Goal: Transaction & Acquisition: Book appointment/travel/reservation

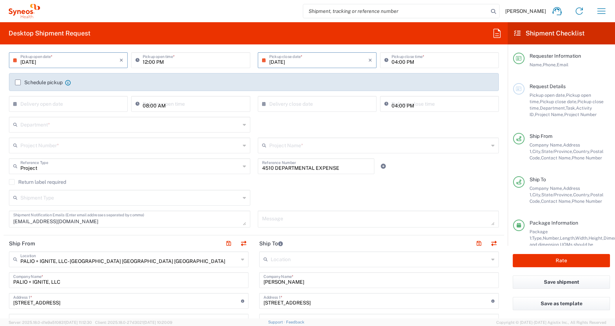
scroll to position [94, 0]
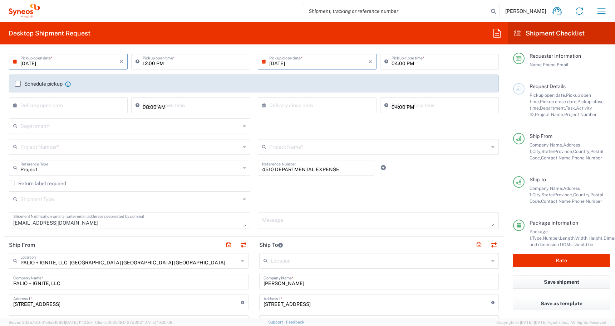
click at [37, 130] on input "text" at bounding box center [130, 125] width 220 height 13
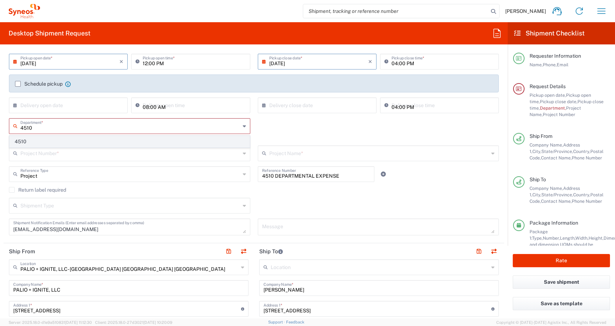
type input "4510"
click at [26, 139] on span "4510" at bounding box center [130, 141] width 240 height 11
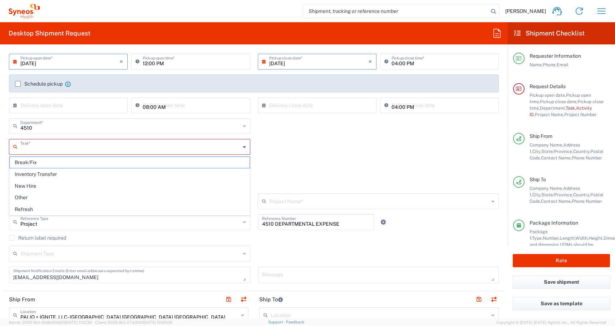
click at [20, 150] on input "text" at bounding box center [130, 146] width 220 height 13
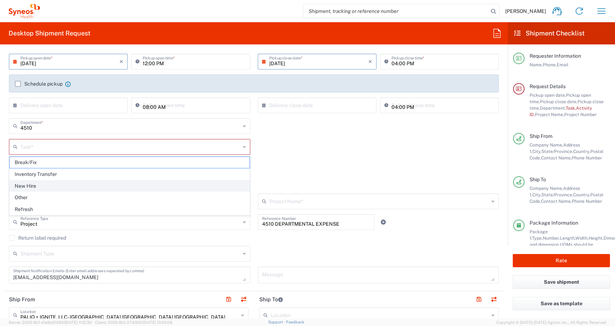
click at [23, 189] on span "New Hire" at bounding box center [130, 185] width 240 height 11
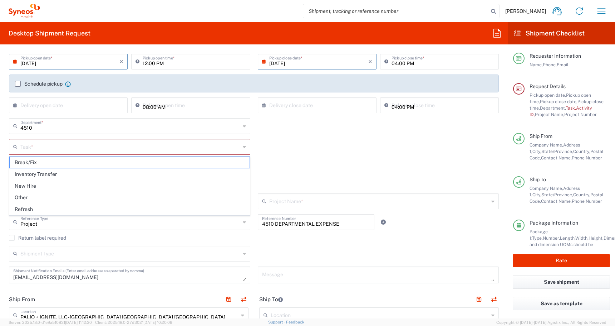
type input "New Hire"
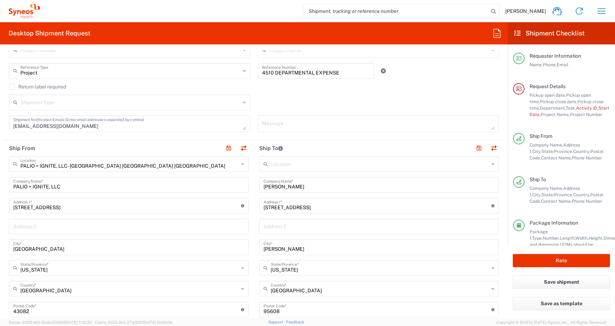
scroll to position [273, 0]
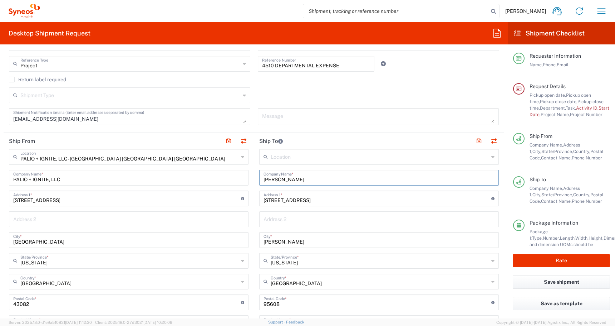
drag, startPoint x: 326, startPoint y: 180, endPoint x: 263, endPoint y: 182, distance: 62.6
click at [263, 182] on div "[PERSON_NAME] Company Name *" at bounding box center [379, 178] width 240 height 16
paste input "[PERSON_NAME]"
type input "[PERSON_NAME]"
drag, startPoint x: 326, startPoint y: 200, endPoint x: 228, endPoint y: 199, distance: 98.0
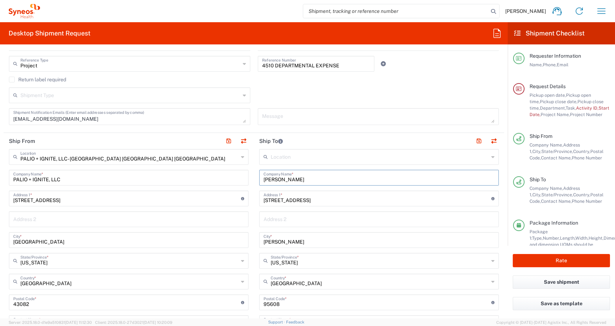
click at [232, 200] on div "Ship From PALIO + IGNITE, LLC- [GEOGRAPHIC_DATA] [GEOGRAPHIC_DATA] [GEOGRAPHIC_…" at bounding box center [254, 293] width 501 height 320
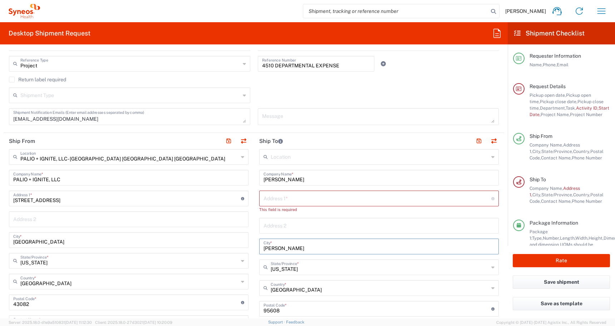
drag, startPoint x: 294, startPoint y: 245, endPoint x: 234, endPoint y: 242, distance: 59.8
click at [234, 242] on div "Ship From PALIO + IGNITE, LLC- [GEOGRAPHIC_DATA] [GEOGRAPHIC_DATA] [GEOGRAPHIC_…" at bounding box center [254, 296] width 501 height 326
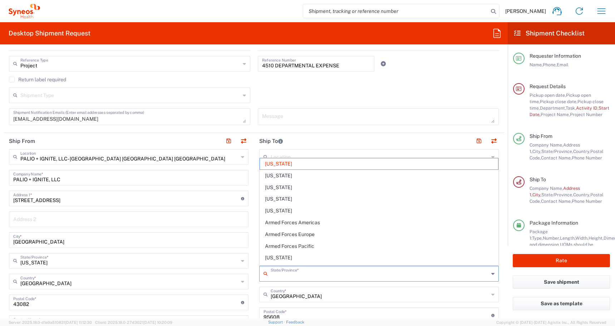
drag, startPoint x: 298, startPoint y: 269, endPoint x: 171, endPoint y: 269, distance: 126.7
click at [171, 269] on div "Ship From PALIO + IGNITE, LLC- [GEOGRAPHIC_DATA] [GEOGRAPHIC_DATA] [GEOGRAPHIC_…" at bounding box center [254, 299] width 501 height 332
type input "C"
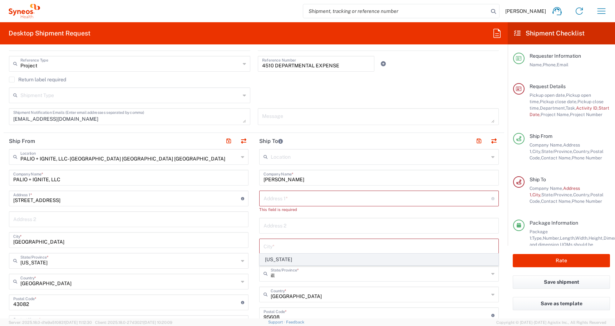
click at [269, 260] on span "[US_STATE]" at bounding box center [379, 259] width 238 height 11
type input "[US_STATE]"
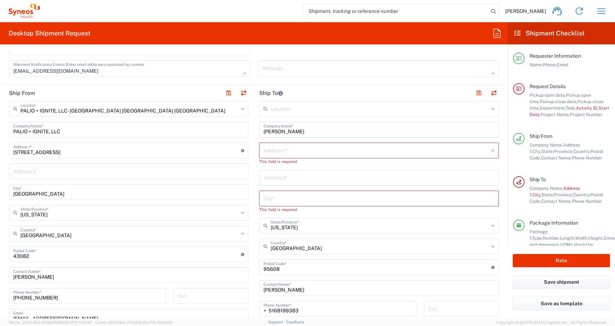
scroll to position [337, 0]
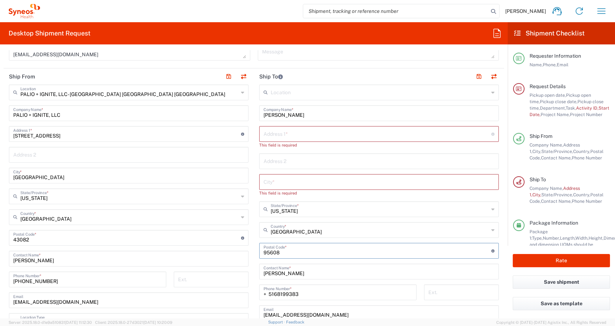
drag, startPoint x: 282, startPoint y: 253, endPoint x: 237, endPoint y: 253, distance: 45.4
click at [235, 253] on div "Ship From PALIO + IGNITE, LLC- [GEOGRAPHIC_DATA] [GEOGRAPHIC_DATA] [GEOGRAPHIC_…" at bounding box center [254, 234] width 501 height 332
drag, startPoint x: 325, startPoint y: 281, endPoint x: 113, endPoint y: 276, distance: 211.9
click at [113, 276] on div "Ship From PALIO + IGNITE, LLC- [GEOGRAPHIC_DATA] [GEOGRAPHIC_DATA] [GEOGRAPHIC_…" at bounding box center [254, 237] width 501 height 339
paste input "[PERSON_NAME]"
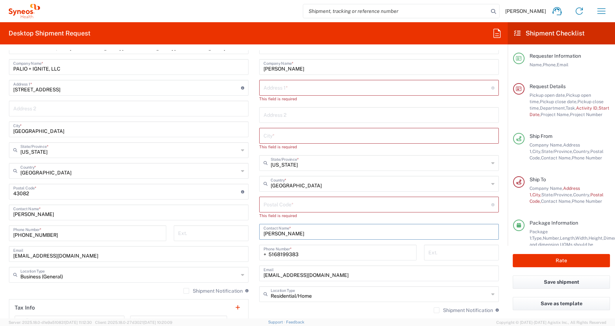
scroll to position [386, 0]
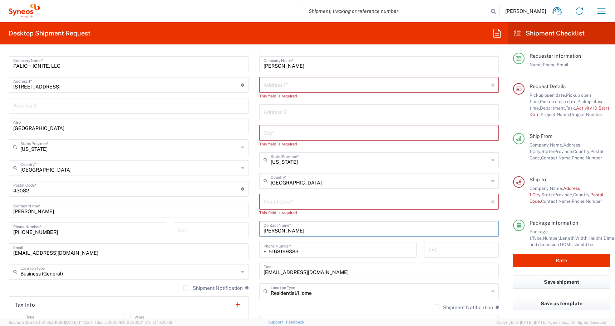
type input "[PERSON_NAME]"
drag, startPoint x: 300, startPoint y: 249, endPoint x: 238, endPoint y: 250, distance: 62.6
click at [185, 249] on div "Ship From PALIO + IGNITE, LLC- [GEOGRAPHIC_DATA] [GEOGRAPHIC_DATA] [GEOGRAPHIC_…" at bounding box center [254, 188] width 501 height 339
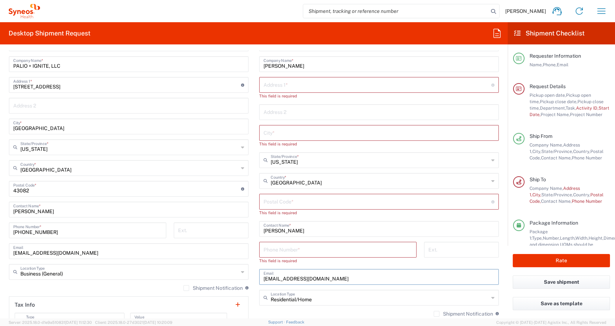
drag, startPoint x: 330, startPoint y: 272, endPoint x: 206, endPoint y: 272, distance: 123.4
click at [213, 272] on div "Ship From PALIO + IGNITE, LLC- [GEOGRAPHIC_DATA] [GEOGRAPHIC_DATA] [GEOGRAPHIC_…" at bounding box center [254, 191] width 501 height 345
drag, startPoint x: 331, startPoint y: 277, endPoint x: 126, endPoint y: 277, distance: 205.4
click at [126, 277] on div "Ship From PALIO + IGNITE, LLC- [GEOGRAPHIC_DATA] [GEOGRAPHIC_DATA] [GEOGRAPHIC_…" at bounding box center [254, 191] width 501 height 345
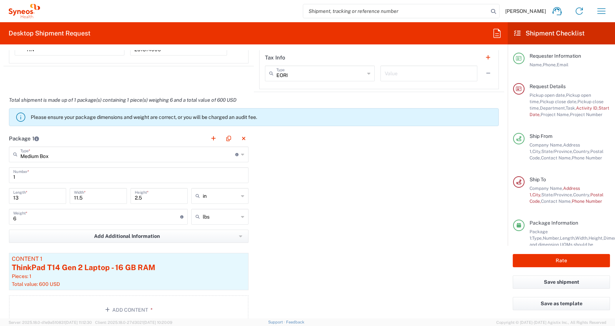
scroll to position [662, 0]
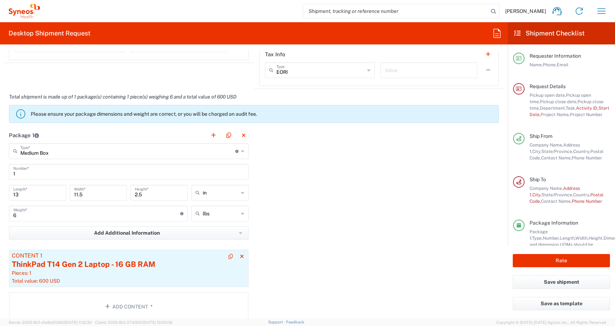
click at [79, 269] on div "ThinkPad T14 Gen 2 Laptop - 16 GB RAM" at bounding box center [129, 264] width 234 height 11
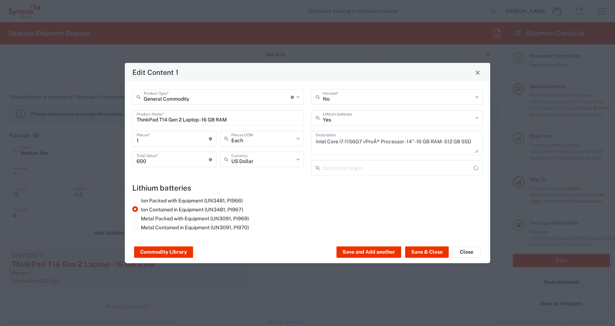
type input "[GEOGRAPHIC_DATA]"
drag, startPoint x: 233, startPoint y: 120, endPoint x: -29, endPoint y: 116, distance: 261.6
click at [0, 116] on html "[PERSON_NAME] Home Shipment estimator Shipment tracking Desktop shipment reques…" at bounding box center [307, 163] width 615 height 326
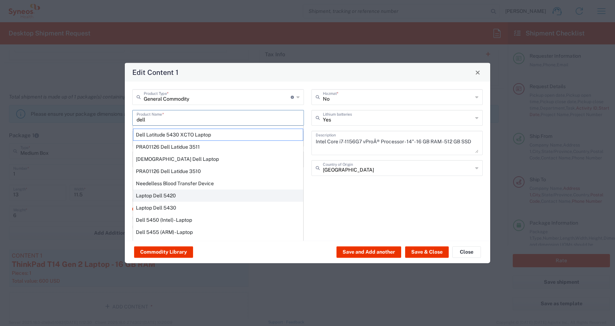
click at [147, 194] on div "Laptop Dell 5420" at bounding box center [218, 195] width 170 height 12
type input "Laptop Dell 5420"
type textarea "Laptop Latitude Dell 5420"
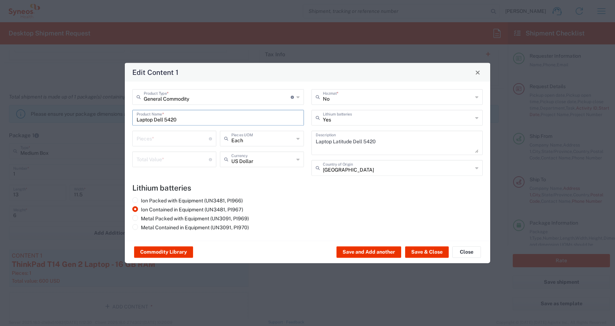
click at [148, 136] on input "number" at bounding box center [173, 138] width 72 height 13
type input "1"
click at [165, 160] on input "number" at bounding box center [173, 158] width 72 height 13
type input "600"
click at [421, 249] on button "Save & Close" at bounding box center [427, 251] width 44 height 11
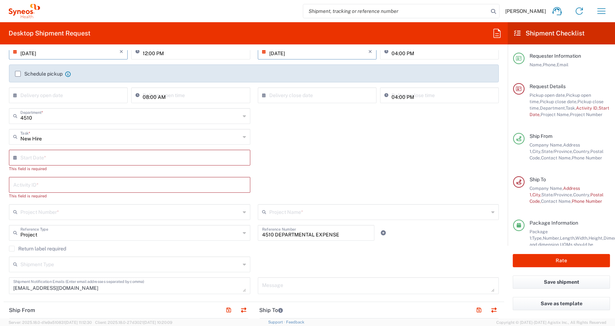
scroll to position [106, 0]
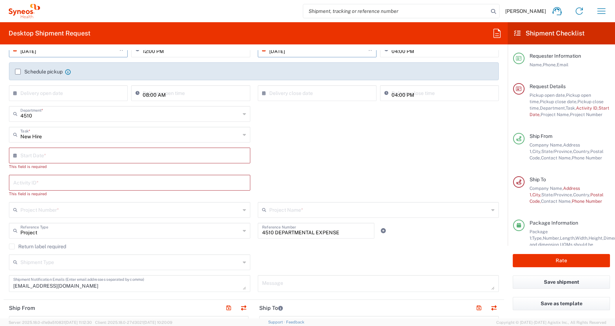
click at [11, 245] on label "Return label required" at bounding box center [37, 246] width 57 height 6
click at [12, 246] on input "Return label required" at bounding box center [12, 246] width 0 height 0
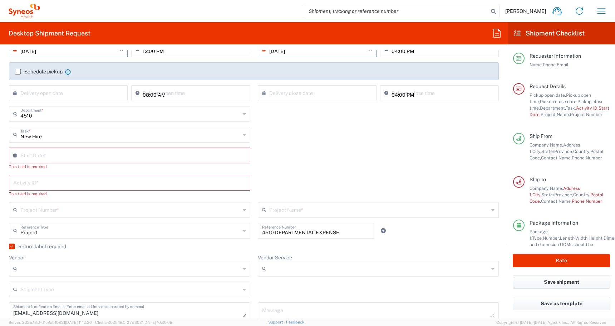
scroll to position [127, 0]
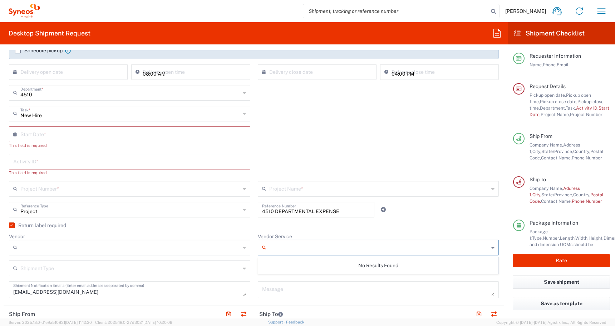
click at [282, 247] on input "Vendor Service" at bounding box center [379, 247] width 220 height 11
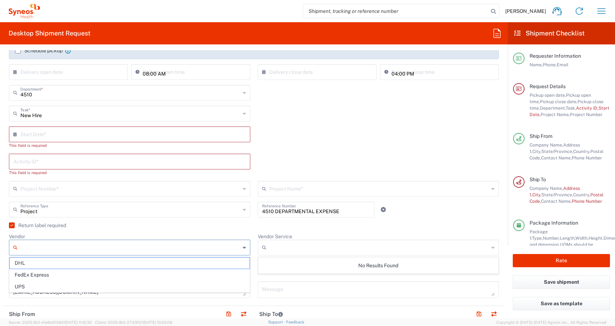
click at [116, 250] on input "Vendor" at bounding box center [130, 247] width 220 height 11
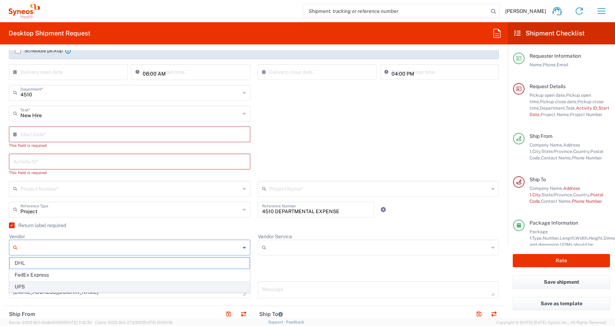
click at [92, 286] on span "UPS" at bounding box center [130, 286] width 240 height 11
type input "UPS"
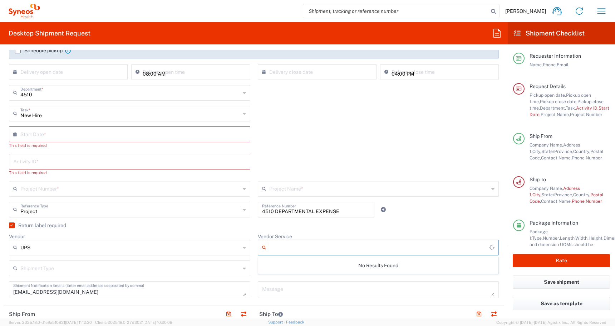
click at [289, 242] on input "Vendor Service" at bounding box center [379, 247] width 221 height 11
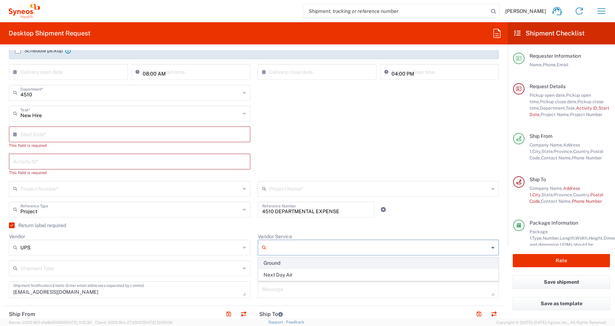
click at [277, 264] on span "Ground" at bounding box center [379, 262] width 240 height 11
type input "Ground"
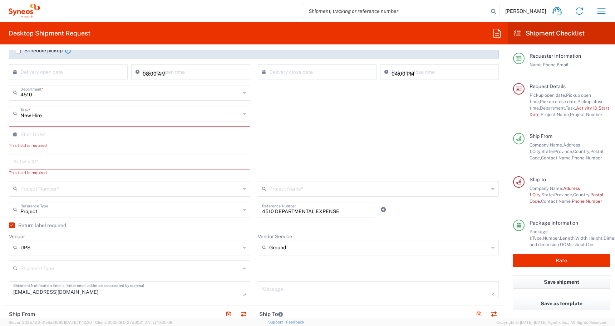
click at [107, 267] on input "text" at bounding box center [130, 267] width 220 height 13
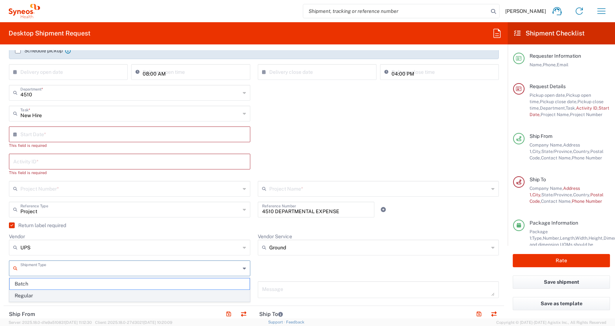
click at [45, 293] on span "Regular" at bounding box center [130, 295] width 240 height 11
type input "Regular"
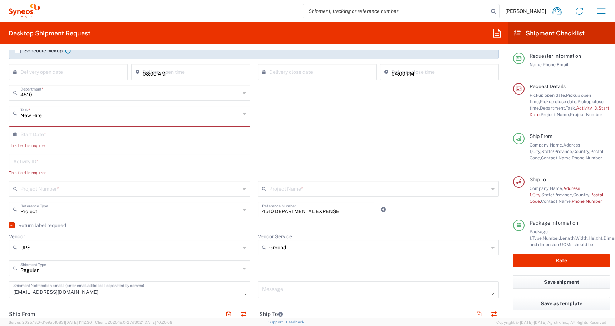
click at [34, 105] on div "4510 Department * 4510" at bounding box center [129, 95] width 249 height 21
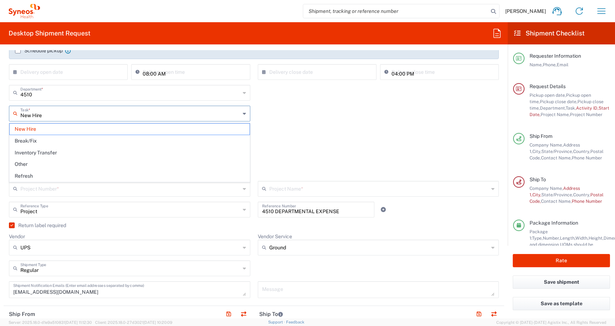
click at [33, 112] on input "New Hire" at bounding box center [130, 113] width 220 height 13
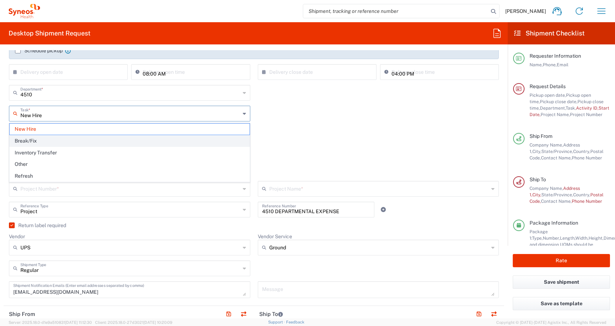
click at [24, 144] on span "Break/Fix" at bounding box center [130, 140] width 240 height 11
type input "Break/Fix"
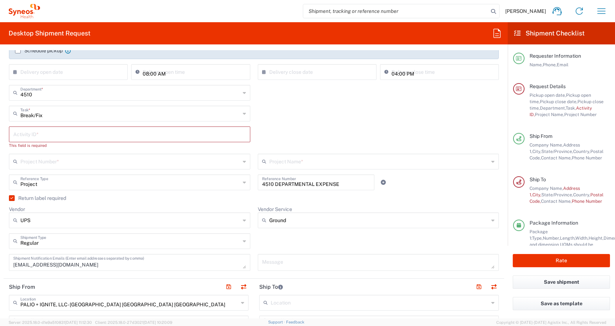
click at [26, 136] on input "text" at bounding box center [129, 133] width 233 height 13
paste input "INC2646906"
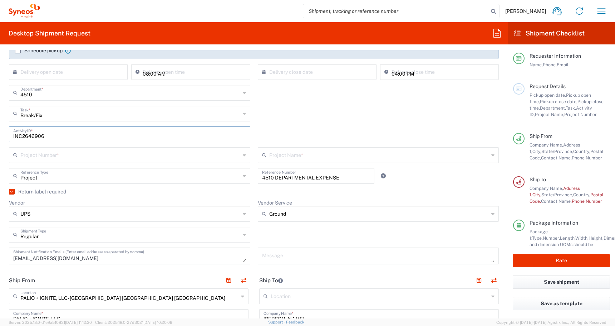
type input "INC2646906"
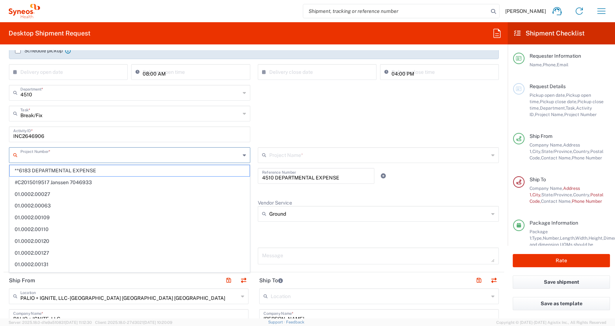
click at [39, 159] on input "text" at bounding box center [130, 154] width 220 height 13
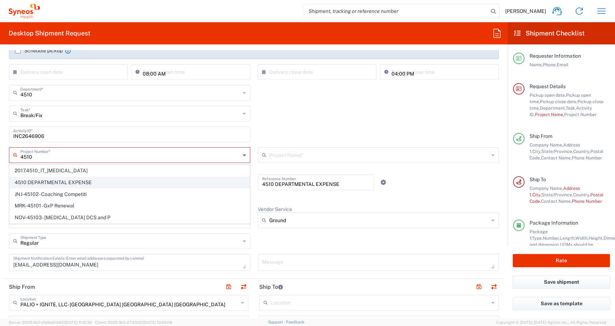
click at [34, 182] on span "4510 DEPARTMENTAL EXPENSE" at bounding box center [130, 182] width 240 height 11
type input "4510 DEPARTMENTAL EXPENSE"
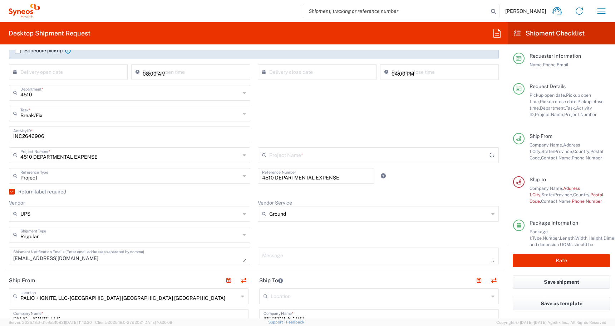
type input "4510 DEPARTMENTAL EXPENSE"
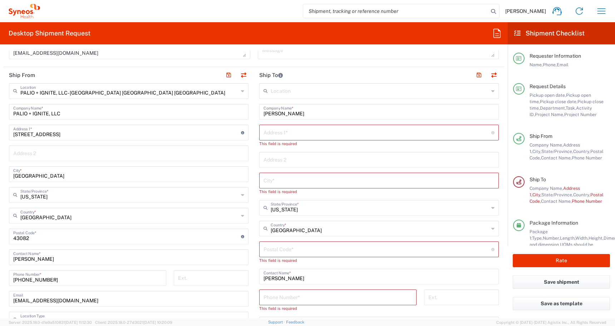
scroll to position [336, 0]
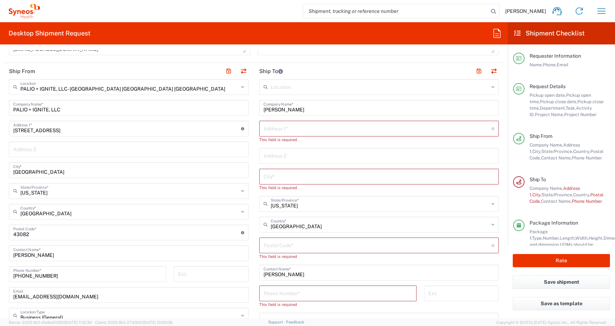
click at [304, 130] on input "text" at bounding box center [378, 128] width 228 height 13
paste input "[STREET_ADDRESS]"
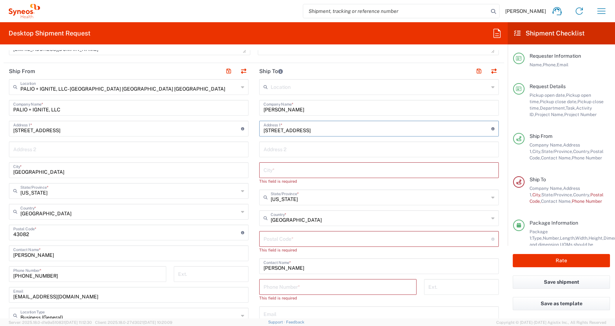
type input "[STREET_ADDRESS]"
click at [295, 292] on div "Phone Number *" at bounding box center [337, 287] width 157 height 16
paste input "[PHONE_NUMBER]"
type input "[PHONE_NUMBER]"
click at [272, 150] on input "text" at bounding box center [379, 148] width 231 height 13
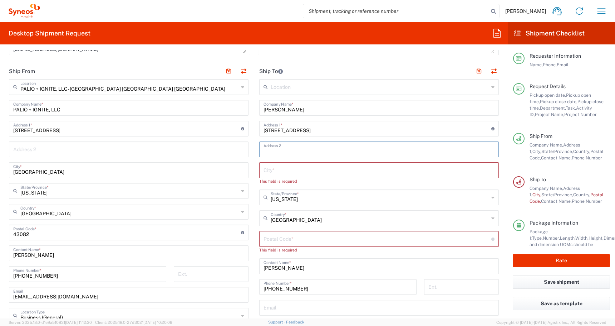
paste input "Apt 504"
type input "Apt 504"
click at [267, 171] on input "text" at bounding box center [379, 169] width 231 height 13
paste input "[GEOGRAPHIC_DATA]"
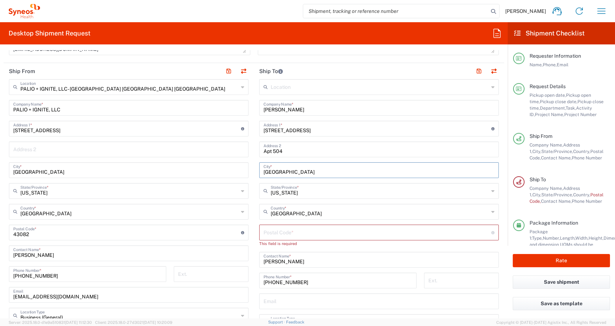
type input "[GEOGRAPHIC_DATA]"
click at [404, 235] on input "undefined" at bounding box center [378, 231] width 228 height 13
paste input "60062"
type input "60062"
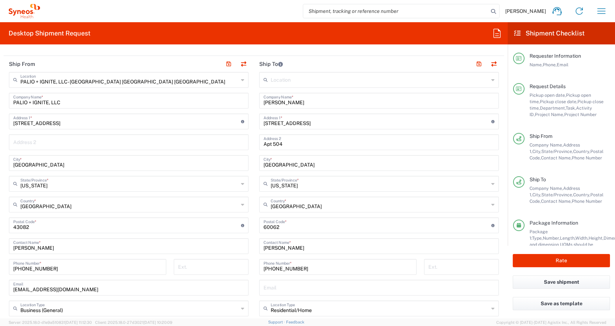
scroll to position [269, 0]
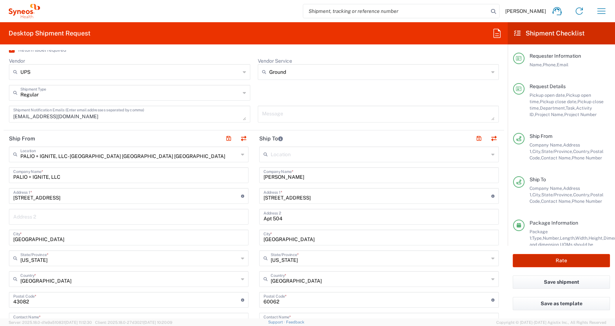
click at [542, 257] on button "Rate" at bounding box center [561, 260] width 97 height 13
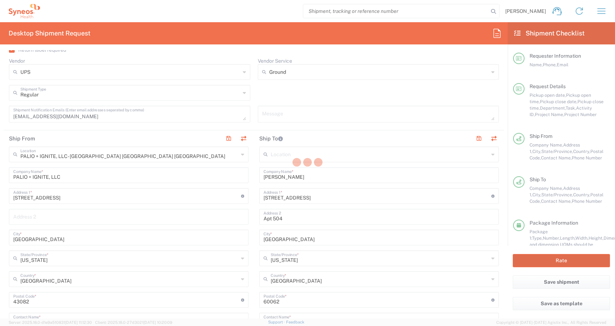
type input "4510 DEPARTMENTAL EXPENSE"
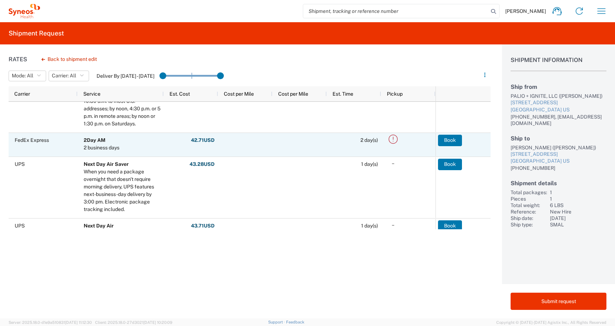
scroll to position [193, 0]
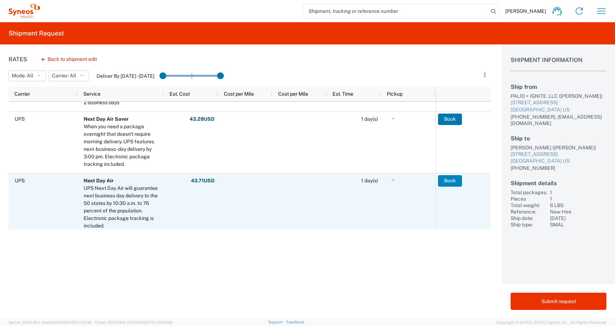
click at [446, 185] on button "Book" at bounding box center [450, 180] width 24 height 11
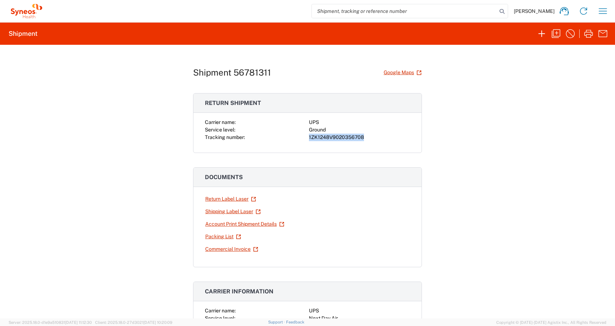
drag, startPoint x: 370, startPoint y: 138, endPoint x: 292, endPoint y: 137, distance: 78.0
click at [292, 137] on div "Carrier name: UPS Service level: Ground Tracking number: 1ZK1248V9020356708" at bounding box center [307, 129] width 205 height 23
copy div "1ZK1248V9020356708"
click at [221, 213] on link "Shipping Label Laser" at bounding box center [233, 211] width 56 height 13
click at [212, 198] on link "Return Label Laser" at bounding box center [231, 198] width 52 height 13
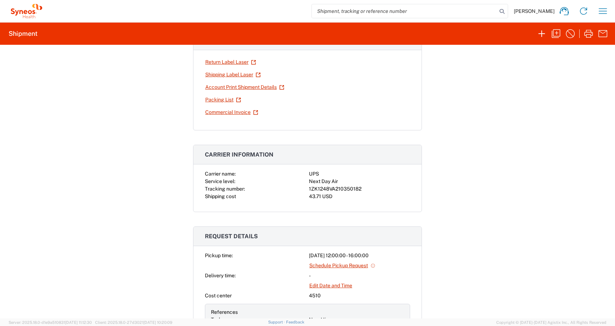
scroll to position [150, 0]
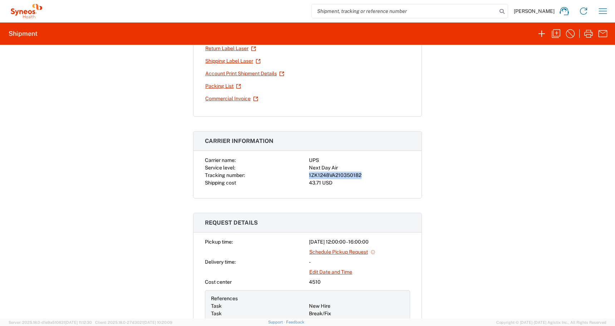
drag, startPoint x: 365, startPoint y: 175, endPoint x: 306, endPoint y: 176, distance: 58.3
click at [306, 176] on div "Carrier name: UPS Service level: Next Day Air Tracking number: 1ZK1248VA2103501…" at bounding box center [307, 171] width 205 height 30
copy div "1ZK1248VA210350182"
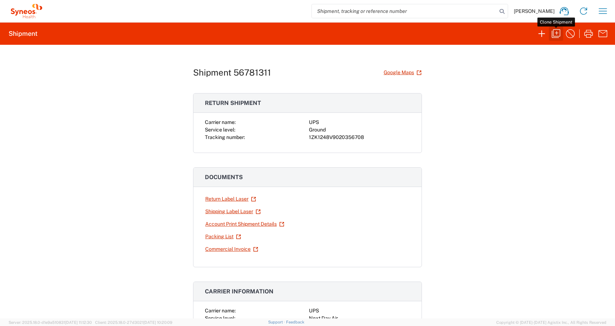
click at [557, 32] on icon "button" at bounding box center [556, 33] width 9 height 9
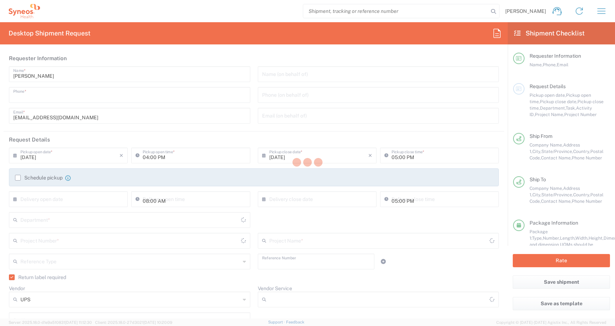
type input "[PHONE_NUMBER]"
type input "12:00 PM"
type input "04:00 PM"
type input "New Hire"
type textarea "[EMAIL_ADDRESS][DOMAIN_NAME]"
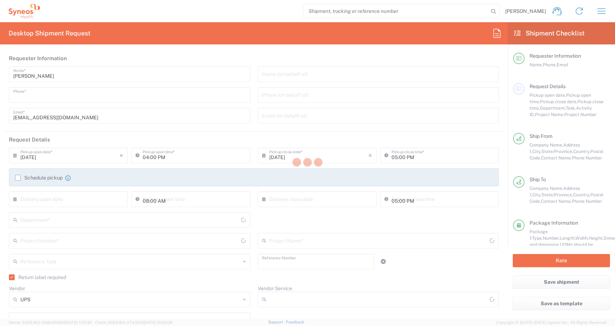
type input "PALIO + IGNITE, LLC- [GEOGRAPHIC_DATA] [GEOGRAPHIC_DATA] [GEOGRAPHIC_DATA]"
type input "PALIO + IGNITE, LLC"
type input "[STREET_ADDRESS]"
type input "[GEOGRAPHIC_DATA]"
type input "43082"
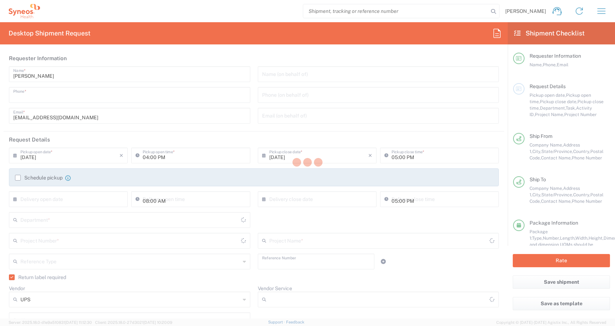
type input "[PERSON_NAME]"
type input "[PHONE_NUMBER]"
type input "[EMAIL_ADDRESS][DOMAIN_NAME]"
type input "[PERSON_NAME]"
type input "[STREET_ADDRESS]"
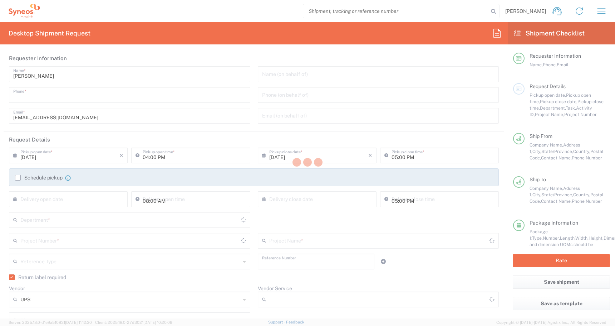
type input "Apt 504"
type input "[GEOGRAPHIC_DATA]"
type input "60062"
type input "[PERSON_NAME]"
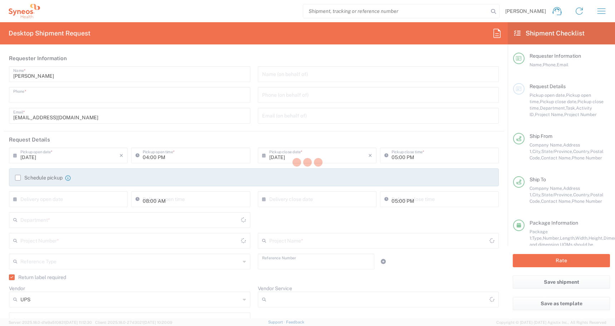
type input "[PHONE_NUMBER]"
type input "Residential/Home"
type input "Adult Signature Required"
type input "Sender/Shipper"
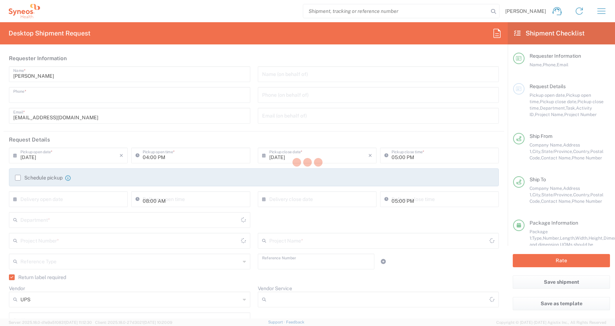
type input "Yes"
type input "Task"
type input "[US_STATE]"
type input "Business (General)"
type input "[US_STATE]"
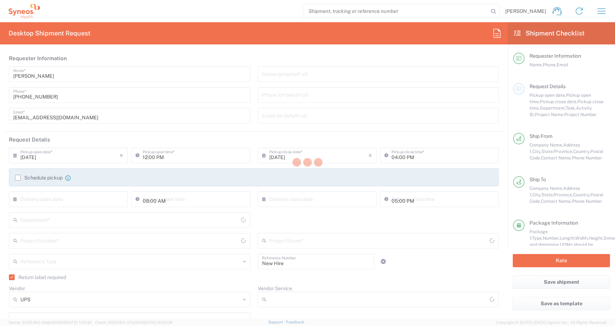
type input "Ground"
type input "Medium Box"
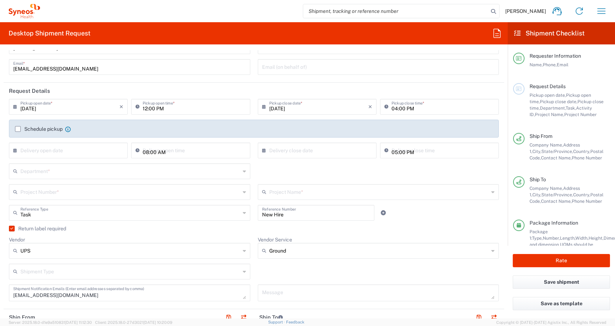
scroll to position [49, 0]
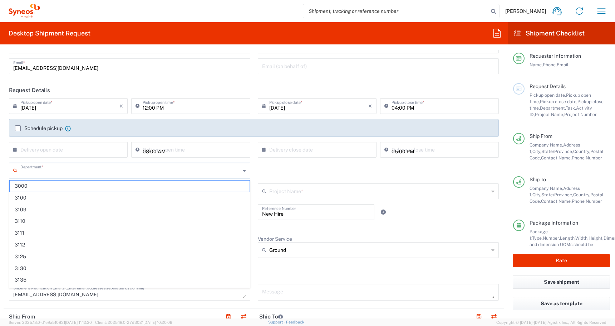
click at [38, 167] on input "text" at bounding box center [130, 170] width 220 height 13
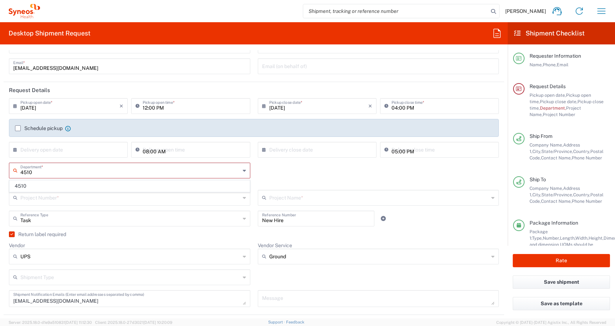
type input "4510"
click at [21, 182] on span "4510" at bounding box center [130, 185] width 240 height 11
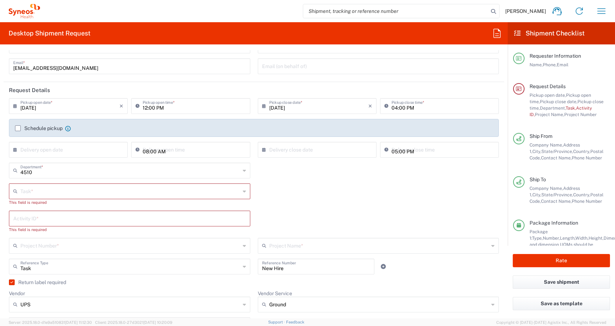
click at [11, 191] on div "Task *" at bounding box center [130, 191] width 242 height 16
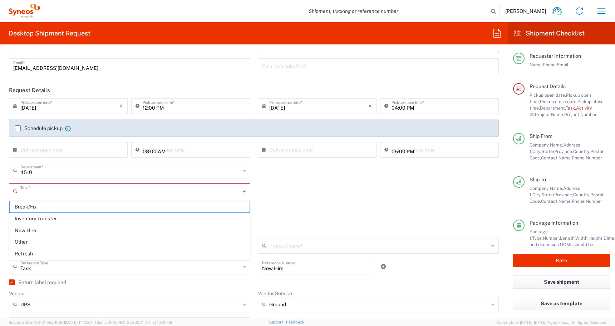
click at [28, 191] on input "text" at bounding box center [130, 190] width 220 height 13
click at [25, 210] on span "Break/Fix" at bounding box center [130, 206] width 240 height 11
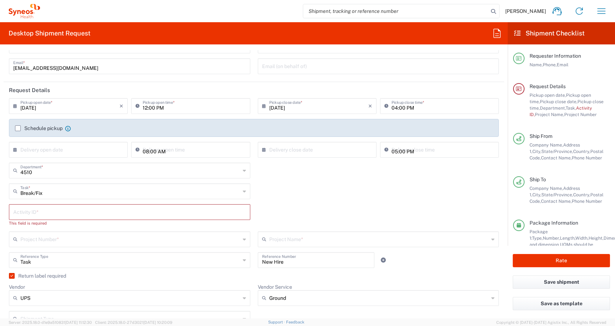
type input "Break/Fix"
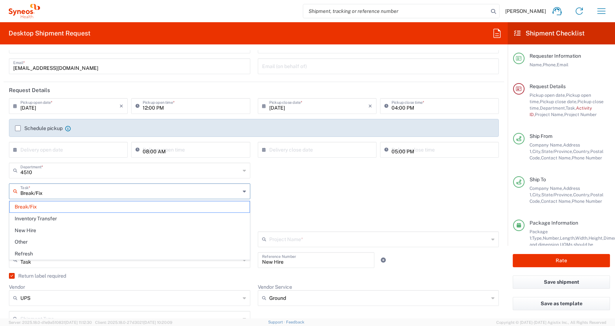
drag, startPoint x: 48, startPoint y: 193, endPoint x: -38, endPoint y: 193, distance: 86.2
click at [0, 193] on html "[PERSON_NAME] Home Shipment estimator Shipment tracking Desktop shipment reques…" at bounding box center [307, 163] width 615 height 326
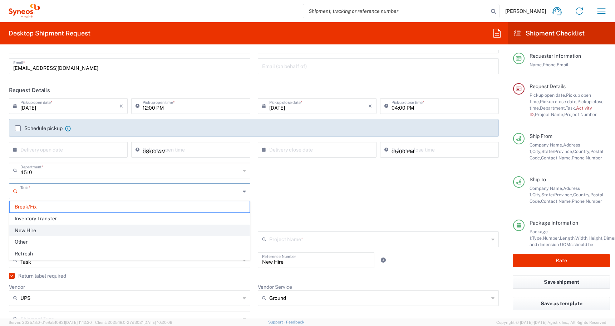
click at [24, 231] on span "New Hire" at bounding box center [130, 230] width 240 height 11
type input "New Hire"
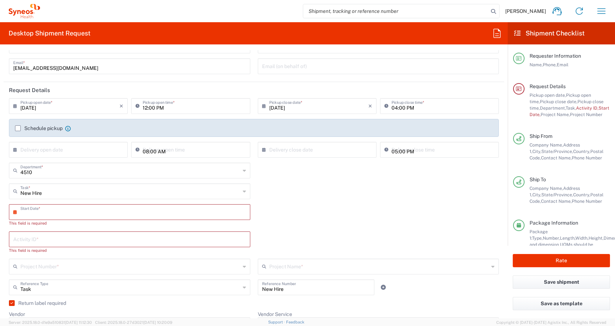
click at [39, 212] on input "text" at bounding box center [131, 211] width 222 height 13
click at [106, 263] on span "15" at bounding box center [110, 267] width 11 height 10
type input "[DATE]"
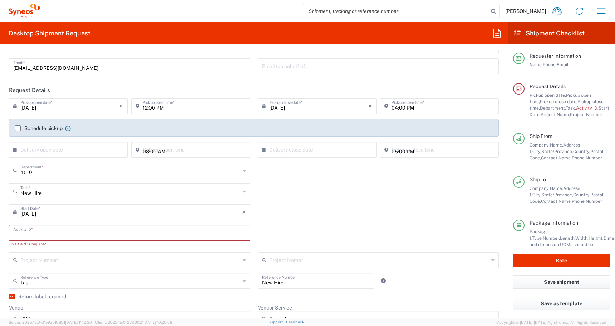
click at [36, 233] on input "text" at bounding box center [129, 232] width 233 height 13
paste input "SCTASK2705954"
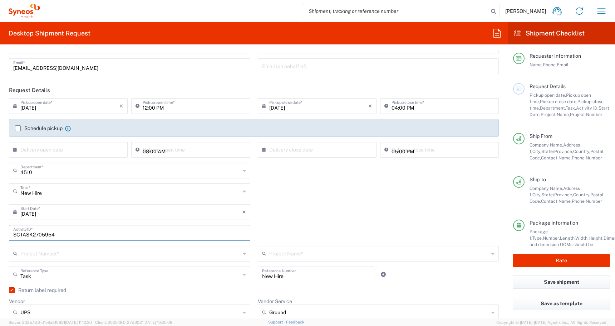
type input "SCTASK2705954"
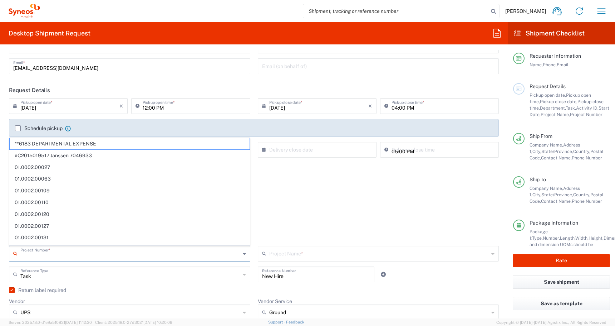
click at [57, 259] on input "text" at bounding box center [130, 253] width 220 height 13
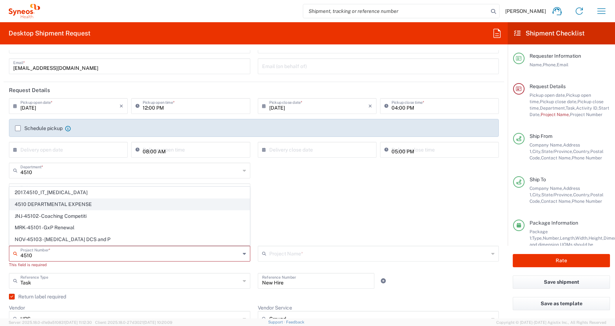
click at [103, 209] on span "4510 DEPARTMENTAL EXPENSE" at bounding box center [130, 204] width 240 height 11
type input "4510 DEPARTMENTAL EXPENSE"
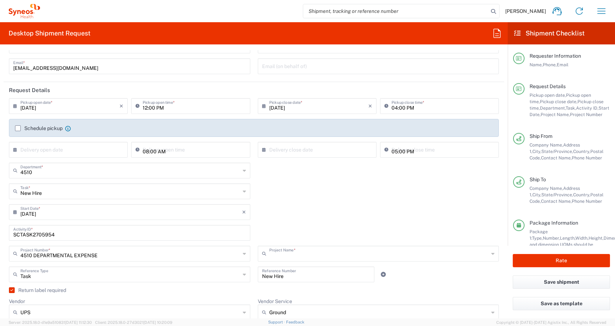
type input "4510 DEPARTMENTAL EXPENSE"
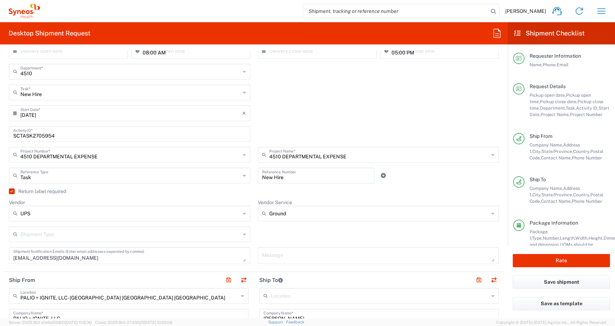
scroll to position [150, 0]
click at [11, 190] on label "Return label required" at bounding box center [37, 190] width 57 height 6
click at [10, 190] on input "Return label required" at bounding box center [10, 190] width 0 height 0
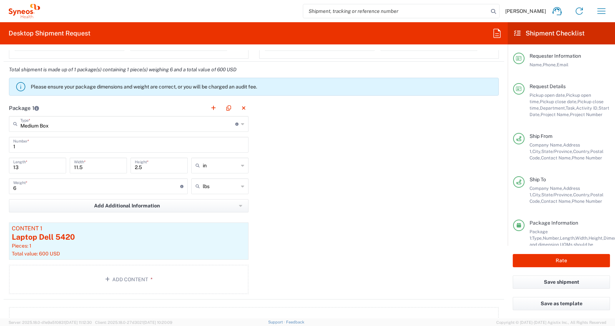
scroll to position [656, 0]
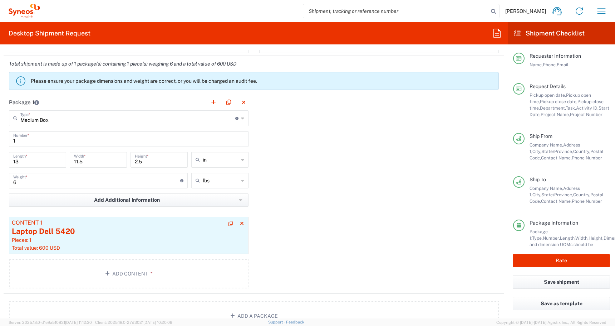
click at [101, 239] on div "Pieces: 1" at bounding box center [129, 240] width 234 height 6
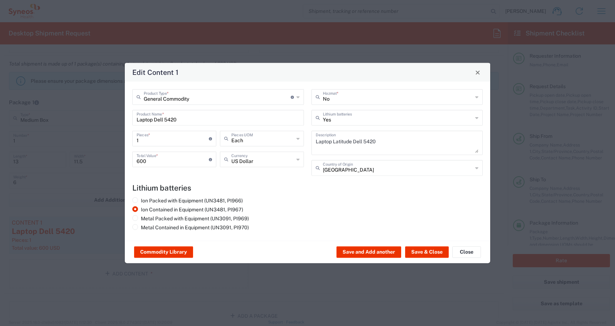
click at [48, 119] on div "Edit Content 1 General Commodity Product Type * Document: Paper document genera…" at bounding box center [307, 163] width 615 height 326
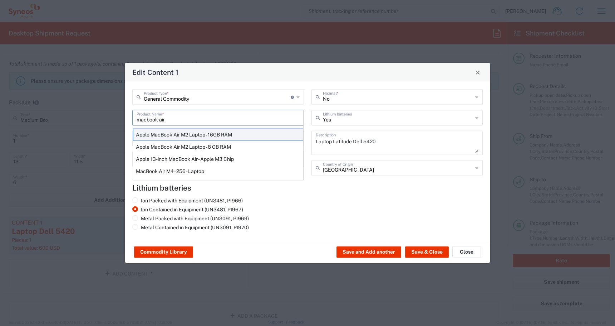
click at [166, 136] on div "Apple MacBook Air M2 Laptop - 16GB RAM" at bounding box center [218, 134] width 170 height 12
type input "Apple MacBook Air M2 Laptop - 16GB RAM"
type textarea "M2 - 8-core CPU - 8-core GPU - 16 GB RAM - 512 GB SSD"
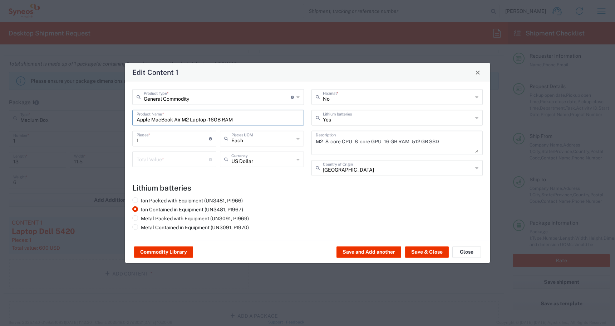
click at [156, 166] on div "Total Value * Total value of all the pieces" at bounding box center [174, 159] width 84 height 16
click at [150, 159] on input "number" at bounding box center [173, 158] width 72 height 13
type input "900"
click at [424, 250] on button "Save & Close" at bounding box center [427, 251] width 44 height 11
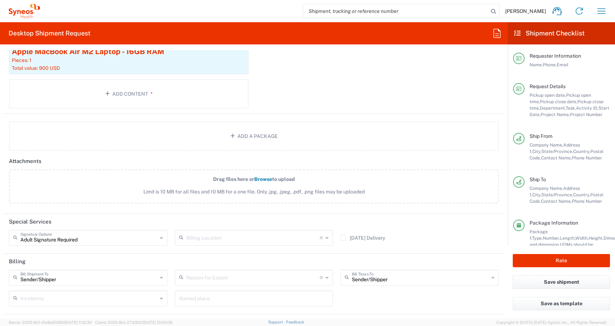
scroll to position [878, 0]
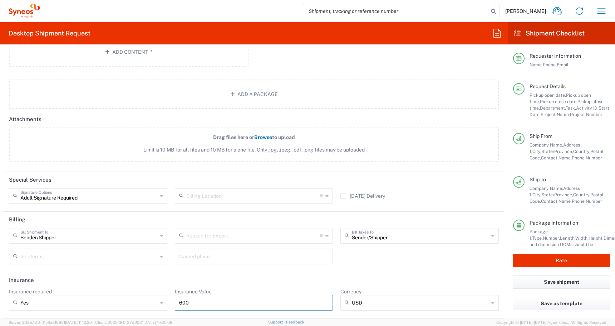
drag, startPoint x: 195, startPoint y: 307, endPoint x: 159, endPoint y: 307, distance: 35.8
click at [159, 307] on div "Insurance required Yes Yes No Insurance Value 600 Currency USD USD ADP AED AFN …" at bounding box center [254, 301] width 498 height 27
type input "6"
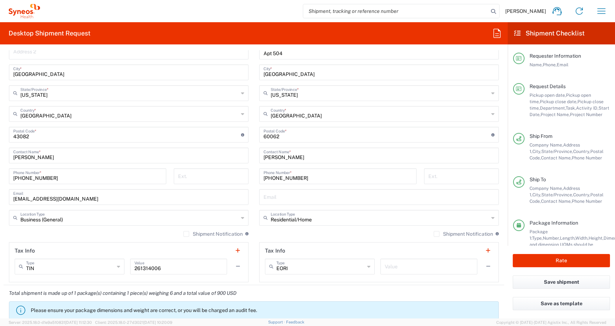
scroll to position [439, 0]
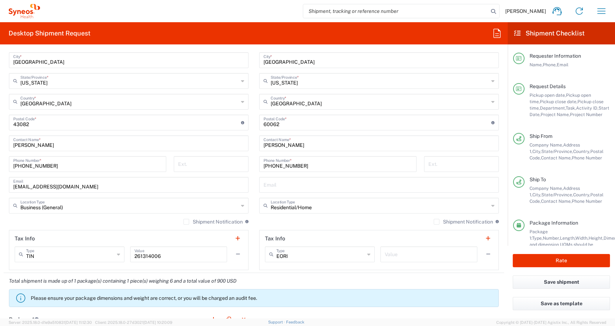
type input "900"
drag, startPoint x: 304, startPoint y: 166, endPoint x: 181, endPoint y: 152, distance: 124.2
click at [180, 156] on div "Ship From PALIO + IGNITE, LLC- [GEOGRAPHIC_DATA] [GEOGRAPHIC_DATA] [GEOGRAPHIC_…" at bounding box center [254, 113] width 501 height 320
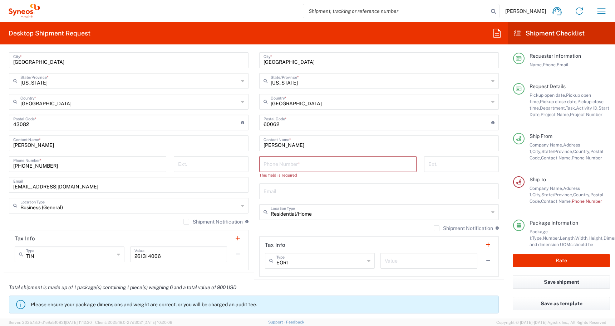
drag, startPoint x: 316, startPoint y: 148, endPoint x: 312, endPoint y: 148, distance: 3.9
click at [311, 148] on div "[PERSON_NAME] Contact Name *" at bounding box center [379, 143] width 240 height 16
drag, startPoint x: 312, startPoint y: 148, endPoint x: 178, endPoint y: 147, distance: 134.2
click at [178, 147] on div "Ship From PALIO + IGNITE, LLC- [GEOGRAPHIC_DATA] [GEOGRAPHIC_DATA] [GEOGRAPHIC_…" at bounding box center [254, 116] width 501 height 326
drag, startPoint x: 288, startPoint y: 125, endPoint x: 178, endPoint y: 124, distance: 109.8
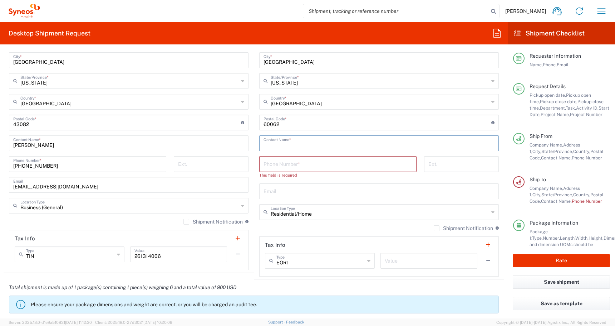
click at [184, 125] on div "Ship From PALIO + IGNITE, LLC- [GEOGRAPHIC_DATA] [GEOGRAPHIC_DATA] [GEOGRAPHIC_…" at bounding box center [254, 116] width 501 height 326
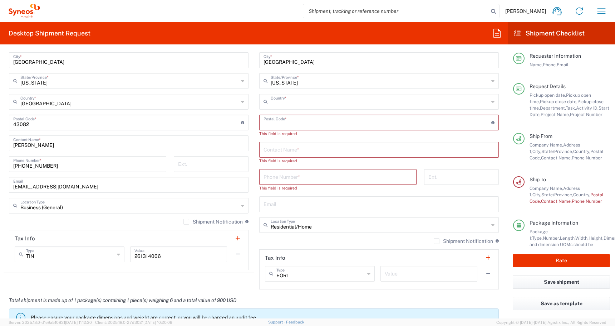
drag, startPoint x: 299, startPoint y: 104, endPoint x: 171, endPoint y: 99, distance: 128.6
click at [175, 99] on div "Ship From PALIO + IGNITE, LLC- [GEOGRAPHIC_DATA] [GEOGRAPHIC_DATA] [GEOGRAPHIC_…" at bounding box center [254, 122] width 501 height 339
type input "United State"
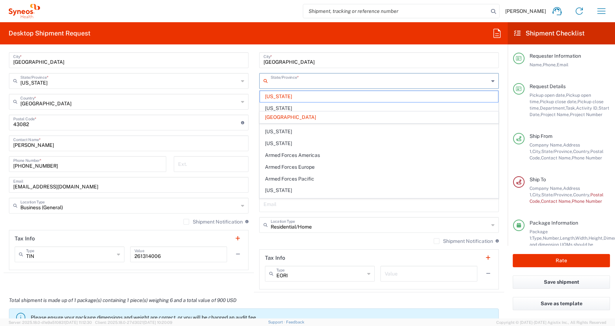
drag, startPoint x: 296, startPoint y: 84, endPoint x: 157, endPoint y: 79, distance: 139.3
click at [157, 79] on div "Ship From PALIO + IGNITE, LLC- [GEOGRAPHIC_DATA] [GEOGRAPHIC_DATA] [GEOGRAPHIC_…" at bounding box center [254, 122] width 501 height 339
type input "Illinoi"
type input "[GEOGRAPHIC_DATA]"
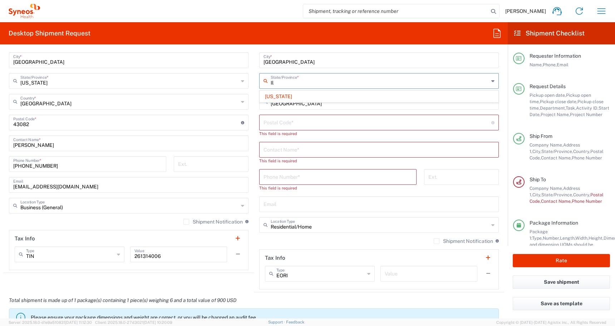
type input "I"
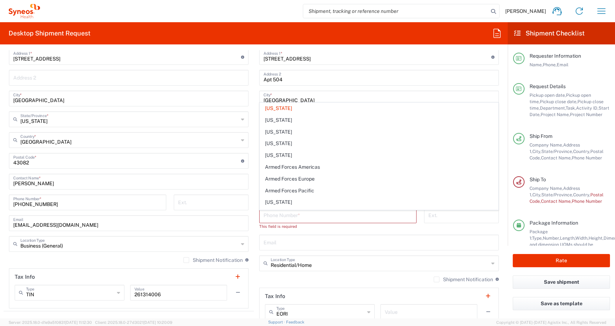
scroll to position [369, 0]
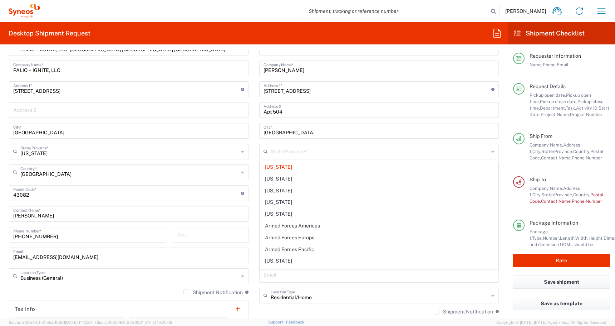
click at [300, 137] on div "[GEOGRAPHIC_DATA] *" at bounding box center [379, 131] width 240 height 16
type input "[US_STATE]"
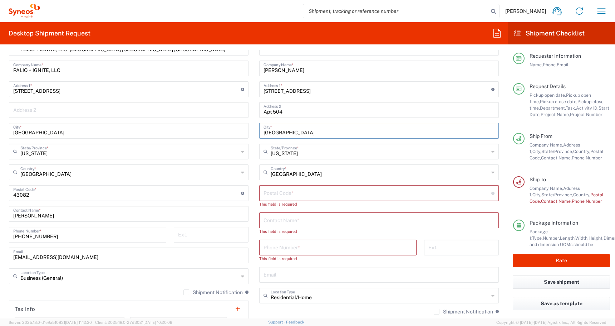
drag, startPoint x: 294, startPoint y: 132, endPoint x: 247, endPoint y: 109, distance: 53.4
click at [146, 122] on div "Ship From PALIO + IGNITE, LLC- [GEOGRAPHIC_DATA] [GEOGRAPHIC_DATA] [GEOGRAPHIC_…" at bounding box center [254, 193] width 501 height 339
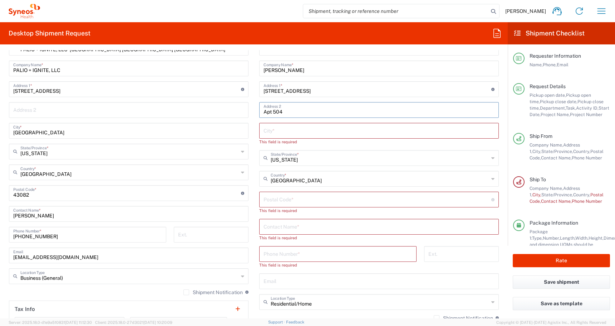
drag, startPoint x: 287, startPoint y: 108, endPoint x: 222, endPoint y: 108, distance: 64.4
click at [228, 108] on div "Ship From PALIO + IGNITE, LLC- [GEOGRAPHIC_DATA] [GEOGRAPHIC_DATA] [GEOGRAPHIC_…" at bounding box center [254, 196] width 501 height 345
drag, startPoint x: 325, startPoint y: 89, endPoint x: 201, endPoint y: 88, distance: 123.8
click at [209, 88] on div "Ship From PALIO + IGNITE, LLC- [GEOGRAPHIC_DATA] [GEOGRAPHIC_DATA] [GEOGRAPHIC_…" at bounding box center [254, 196] width 501 height 345
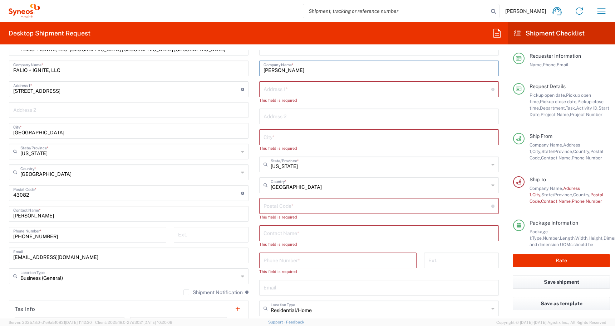
drag, startPoint x: 299, startPoint y: 71, endPoint x: 185, endPoint y: 67, distance: 114.2
click at [196, 67] on div "Ship From PALIO + IGNITE, LLC- [GEOGRAPHIC_DATA] [GEOGRAPHIC_DATA] [GEOGRAPHIC_…" at bounding box center [254, 200] width 501 height 352
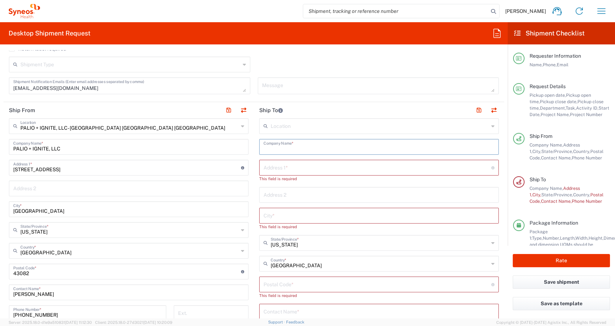
scroll to position [253, 0]
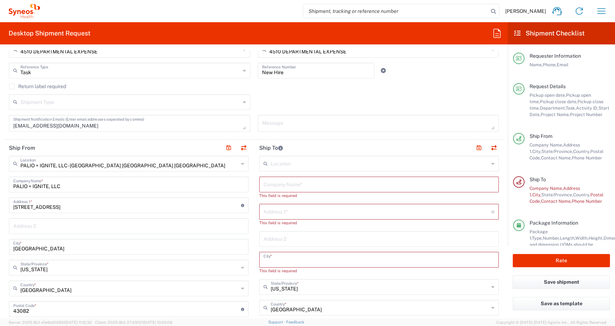
click at [271, 258] on input "text" at bounding box center [379, 259] width 231 height 13
click at [291, 287] on input "text" at bounding box center [380, 286] width 218 height 13
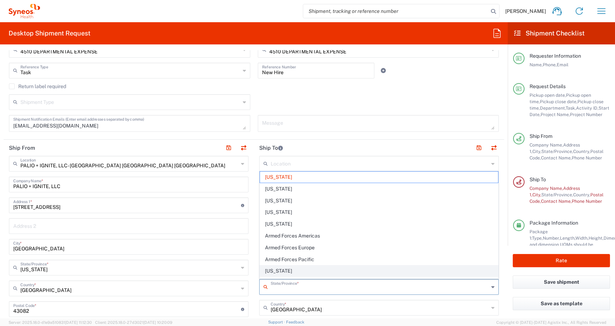
click at [270, 270] on span "[US_STATE]" at bounding box center [379, 270] width 238 height 11
type input "[US_STATE]"
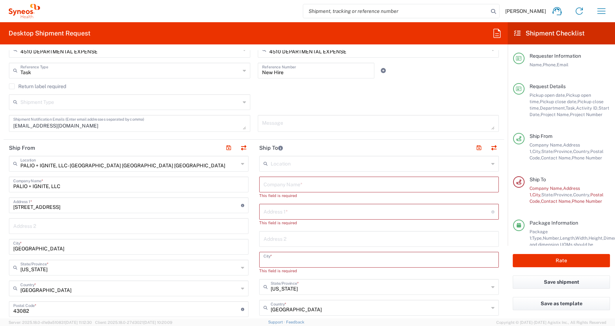
click at [269, 258] on input "text" at bounding box center [379, 259] width 231 height 13
paste input "[STREET_ADDRESS]"
type input "[STREET_ADDRESS]"
drag, startPoint x: 314, startPoint y: 260, endPoint x: 210, endPoint y: 182, distance: 129.1
click at [93, 260] on div "Ship From PALIO + IGNITE, LLC- [GEOGRAPHIC_DATA] [GEOGRAPHIC_DATA] [GEOGRAPHIC_…" at bounding box center [254, 316] width 501 height 352
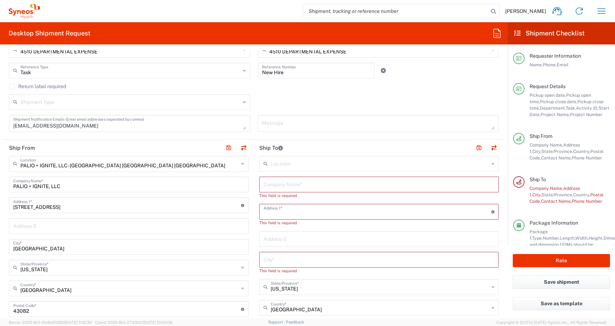
click at [273, 217] on input "text" at bounding box center [378, 211] width 228 height 13
paste input "[STREET_ADDRESS]"
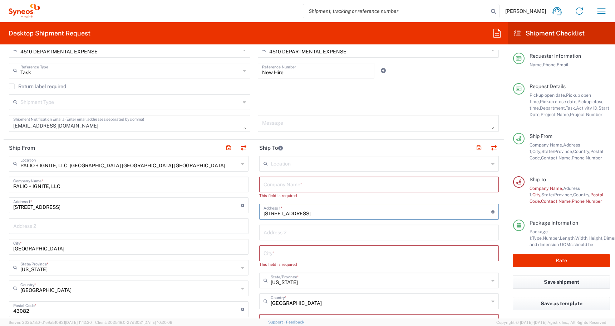
type input "[STREET_ADDRESS]"
click at [275, 226] on input "text" at bounding box center [379, 231] width 231 height 13
type input "#7"
click at [269, 252] on input "text" at bounding box center [379, 252] width 231 height 13
click at [273, 256] on input "text" at bounding box center [379, 252] width 231 height 13
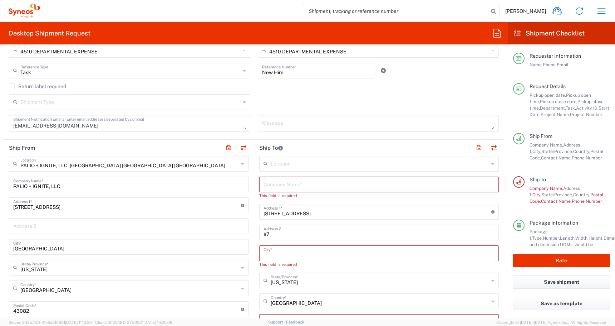
paste input "Inglewood"
drag, startPoint x: 273, startPoint y: 256, endPoint x: 273, endPoint y: 176, distance: 79.8
click at [273, 176] on div "Location [PERSON_NAME] LLC-[GEOGRAPHIC_DATA] [GEOGRAPHIC_DATA] [GEOGRAPHIC_DATA…" at bounding box center [379, 319] width 240 height 326
type input "Inglewood"
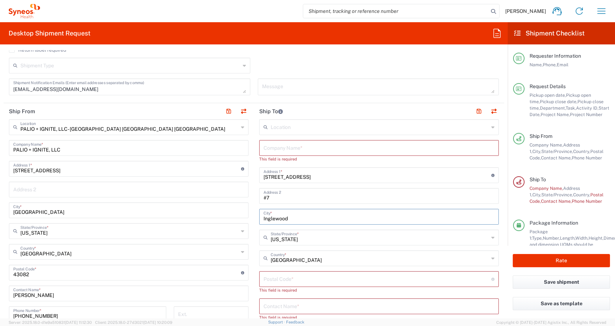
scroll to position [292, 0]
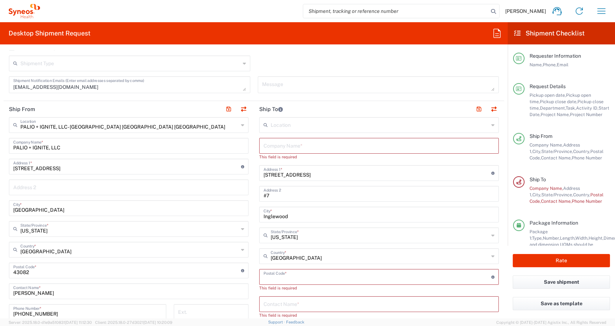
click at [271, 273] on input "undefined" at bounding box center [378, 276] width 228 height 13
paste input "90302"
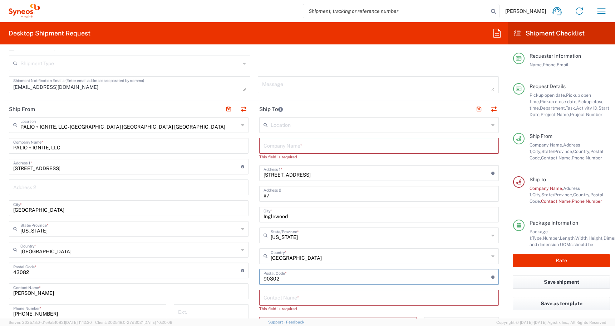
type input "90302"
click at [283, 141] on input "text" at bounding box center [379, 145] width 231 height 13
paste input "[PERSON_NAME]"
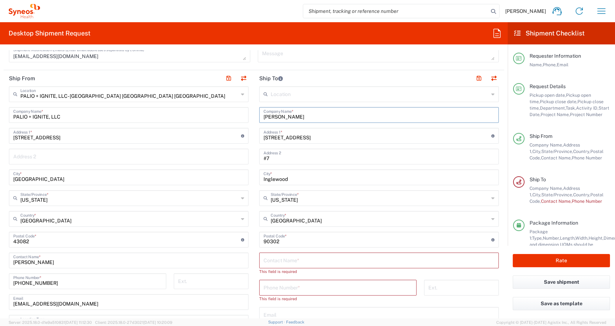
scroll to position [345, 0]
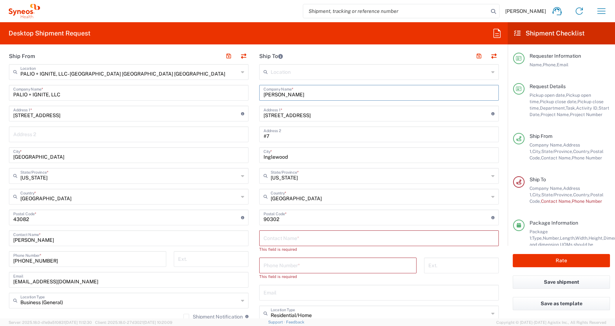
type input "[PERSON_NAME]"
click at [279, 243] on input "text" at bounding box center [379, 237] width 231 height 13
paste input "[PERSON_NAME]"
type input "[PERSON_NAME]"
click at [284, 261] on input "tel" at bounding box center [338, 258] width 149 height 13
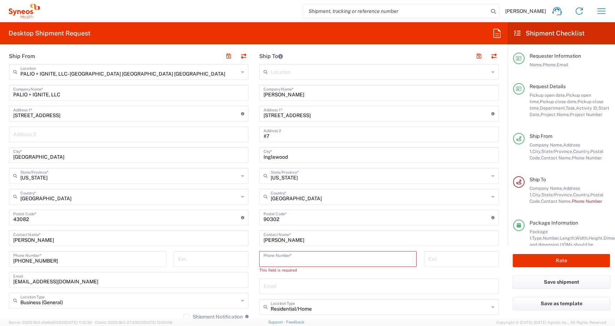
paste input "+ 5037407660"
type input "+ 5037407660"
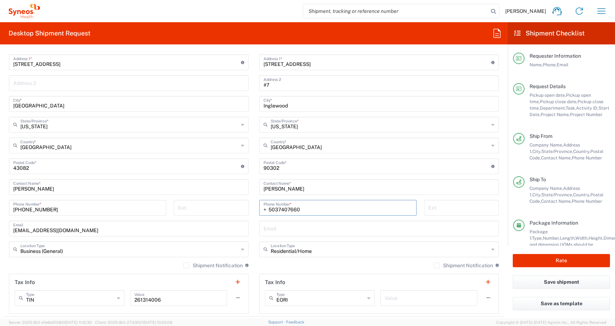
scroll to position [397, 0]
click at [269, 225] on input "text" at bounding box center [379, 226] width 231 height 13
paste input "+ 5037407660"
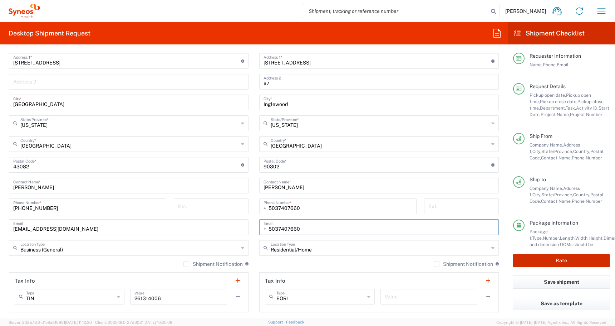
type input "+ 5037407660"
click at [563, 260] on button "Rate" at bounding box center [561, 260] width 97 height 13
type input "4510 DEPARTMENTAL EXPENSE"
click at [546, 262] on button "Rate" at bounding box center [561, 260] width 97 height 13
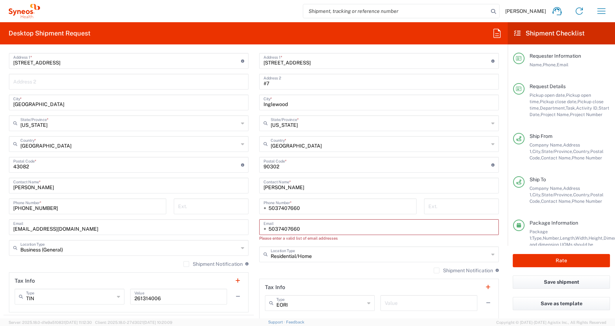
click at [518, 238] on agx-form-checklist-section "Package Information Package 1: Type, Number, Length, Width, Height, Dimension, …" at bounding box center [561, 236] width 97 height 35
drag, startPoint x: 269, startPoint y: 230, endPoint x: 222, endPoint y: 230, distance: 46.5
click at [226, 230] on div "Ship From PALIO + IGNITE, LLC- [GEOGRAPHIC_DATA] [GEOGRAPHIC_DATA] [GEOGRAPHIC_…" at bounding box center [254, 158] width 501 height 326
click at [297, 227] on input "5037407660" at bounding box center [379, 226] width 231 height 13
type input "5037407660"
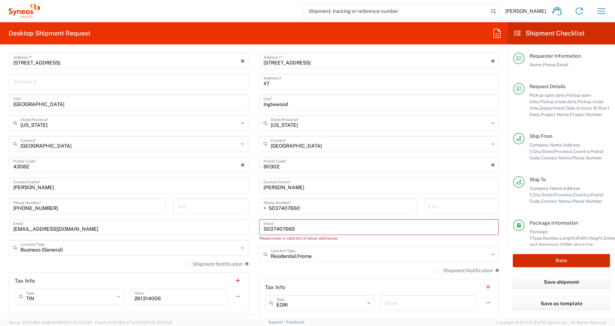
click at [534, 257] on button "Rate" at bounding box center [561, 260] width 97 height 13
drag, startPoint x: 301, startPoint y: 230, endPoint x: 203, endPoint y: 228, distance: 98.4
click at [203, 228] on div "Ship From PALIO + IGNITE, LLC- [GEOGRAPHIC_DATA] [GEOGRAPHIC_DATA] [GEOGRAPHIC_…" at bounding box center [254, 158] width 501 height 326
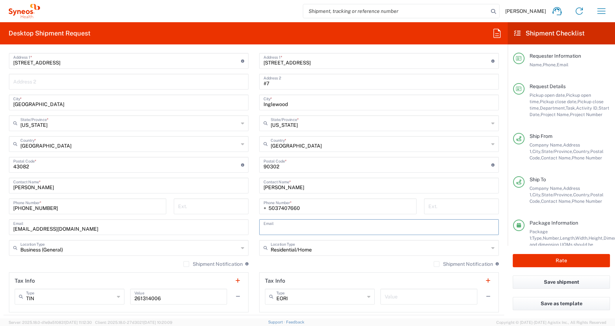
paste input "5037407660"
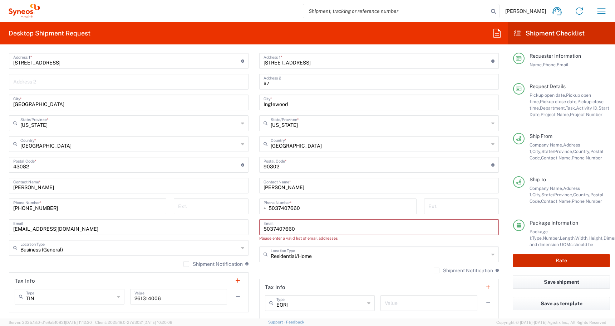
click at [538, 259] on button "Rate" at bounding box center [561, 260] width 97 height 13
click at [264, 229] on input "5037407660" at bounding box center [379, 226] width 231 height 13
click at [277, 230] on input "1+5037407660" at bounding box center [379, 226] width 231 height 13
click at [288, 229] on input "1+503-7407660" at bounding box center [379, 226] width 231 height 13
click at [377, 231] on input "[PHONE_NUMBER]" at bounding box center [379, 226] width 231 height 13
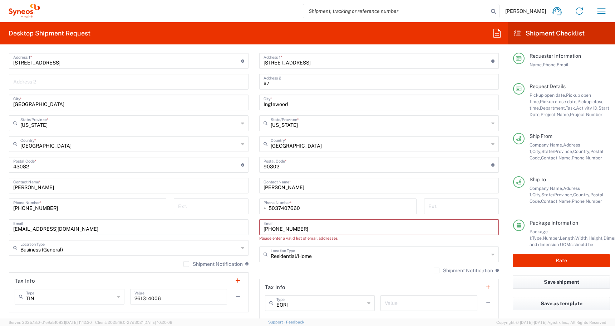
click at [321, 226] on input "[PHONE_NUMBER]" at bounding box center [379, 226] width 231 height 13
type input "[PHONE_NUMBER]"
click at [537, 262] on button "Rate" at bounding box center [561, 260] width 97 height 13
drag, startPoint x: 306, startPoint y: 230, endPoint x: 199, endPoint y: 226, distance: 107.4
click at [201, 227] on div "Ship From PALIO + IGNITE, LLC- [GEOGRAPHIC_DATA] [GEOGRAPHIC_DATA] [GEOGRAPHIC_…" at bounding box center [254, 158] width 501 height 326
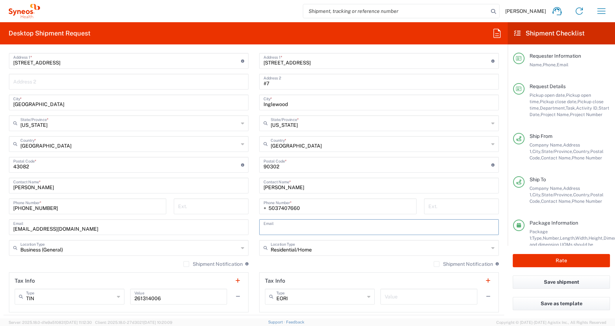
click at [273, 227] on input "text" at bounding box center [379, 226] width 231 height 13
paste input "mailto:[EMAIL_ADDRESS][DOMAIN_NAME]"
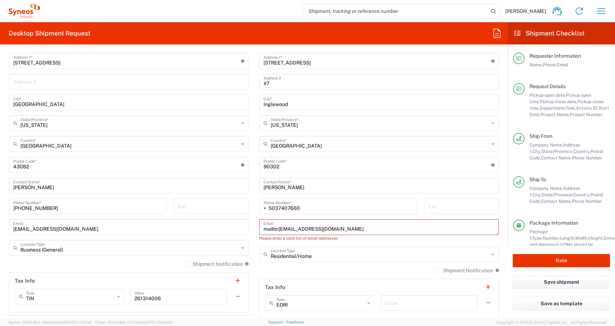
drag, startPoint x: 279, startPoint y: 228, endPoint x: 216, endPoint y: 227, distance: 63.0
click at [220, 228] on div "Ship From PALIO + IGNITE, LLC- [GEOGRAPHIC_DATA] [GEOGRAPHIC_DATA] [GEOGRAPHIC_…" at bounding box center [254, 158] width 501 height 326
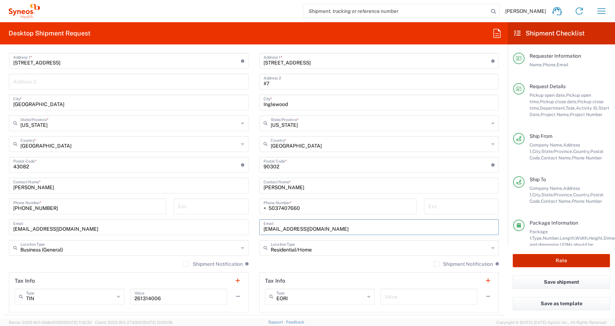
type input "[EMAIL_ADDRESS][DOMAIN_NAME]"
click at [556, 262] on button "Rate" at bounding box center [561, 260] width 97 height 13
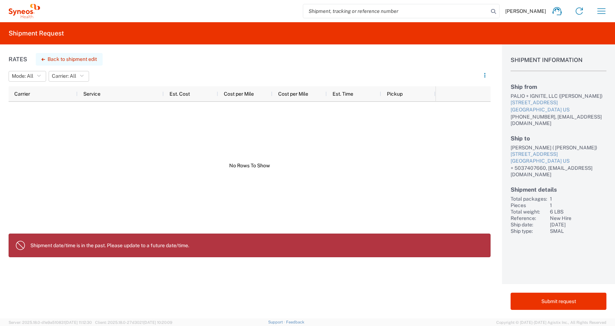
click at [44, 58] on icon "button" at bounding box center [44, 59] width 4 height 3
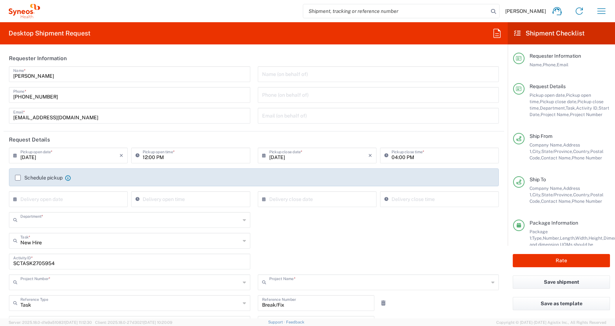
type input "4510"
type input "4510 DEPARTMENTAL EXPENSE"
type input "[US_STATE]"
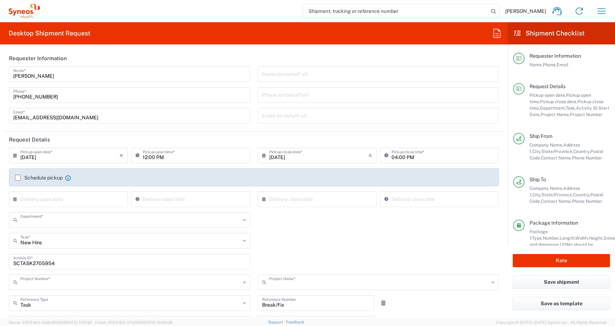
type input "Medium Box"
click at [170, 157] on input "12:00 PM" at bounding box center [194, 154] width 103 height 13
drag, startPoint x: 170, startPoint y: 157, endPoint x: 116, endPoint y: 157, distance: 54.4
click at [116, 157] on div "[DATE] × Pickup open date * Cancel Apply 12:00 PM Pickup open time *" at bounding box center [129, 157] width 245 height 21
click at [157, 157] on input at bounding box center [194, 154] width 103 height 13
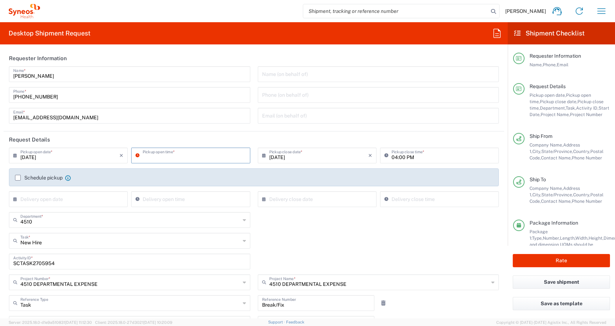
click at [166, 137] on header "Request Details" at bounding box center [254, 139] width 501 height 16
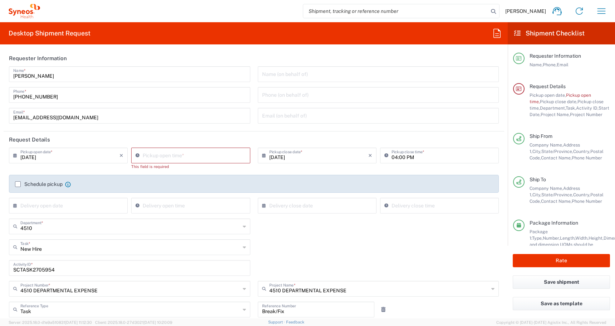
type input "03:11 PM"
click at [159, 159] on input "03:11 PM" at bounding box center [194, 154] width 103 height 13
click at [167, 133] on header "Request Details" at bounding box center [254, 139] width 501 height 16
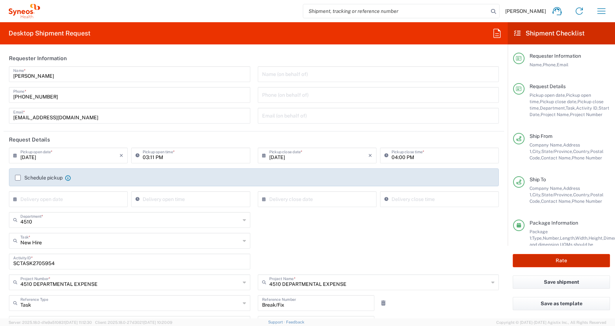
click at [555, 264] on button "Rate" at bounding box center [561, 260] width 97 height 13
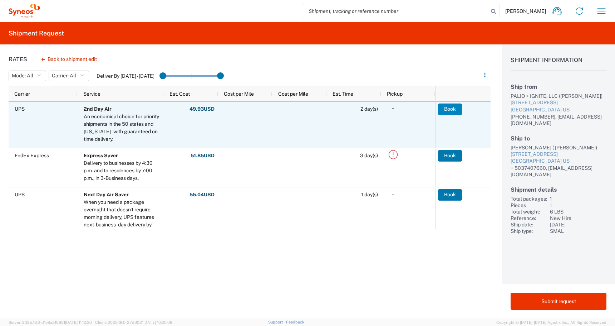
click at [451, 110] on button "Book" at bounding box center [450, 108] width 24 height 11
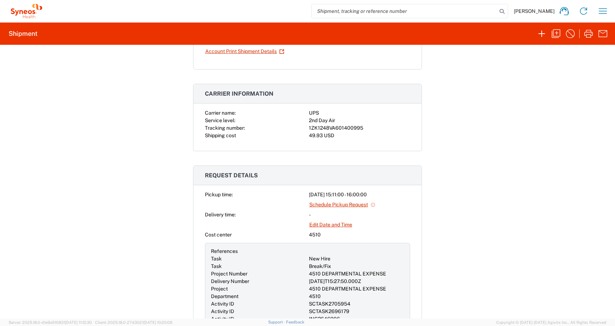
scroll to position [105, 0]
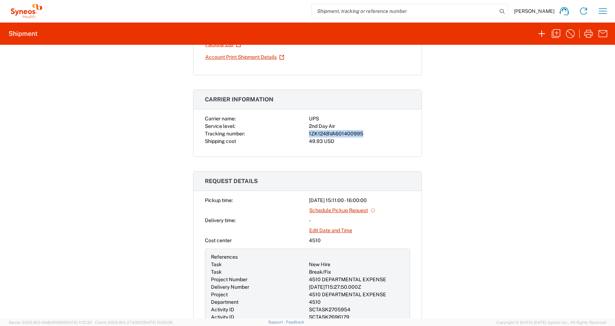
drag, startPoint x: 364, startPoint y: 134, endPoint x: 305, endPoint y: 134, distance: 59.0
click at [305, 134] on div "Carrier name: UPS Service level: 2nd Day Air Tracking number: 1ZK1248VA60140099…" at bounding box center [307, 130] width 205 height 30
copy div "1ZK1248VA601400995"
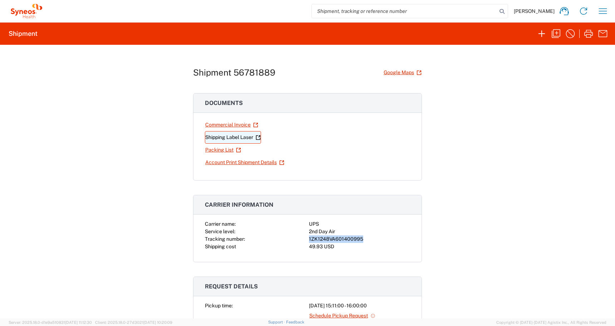
click at [220, 139] on link "Shipping Label Laser" at bounding box center [233, 137] width 56 height 13
